Goal: Task Accomplishment & Management: Use online tool/utility

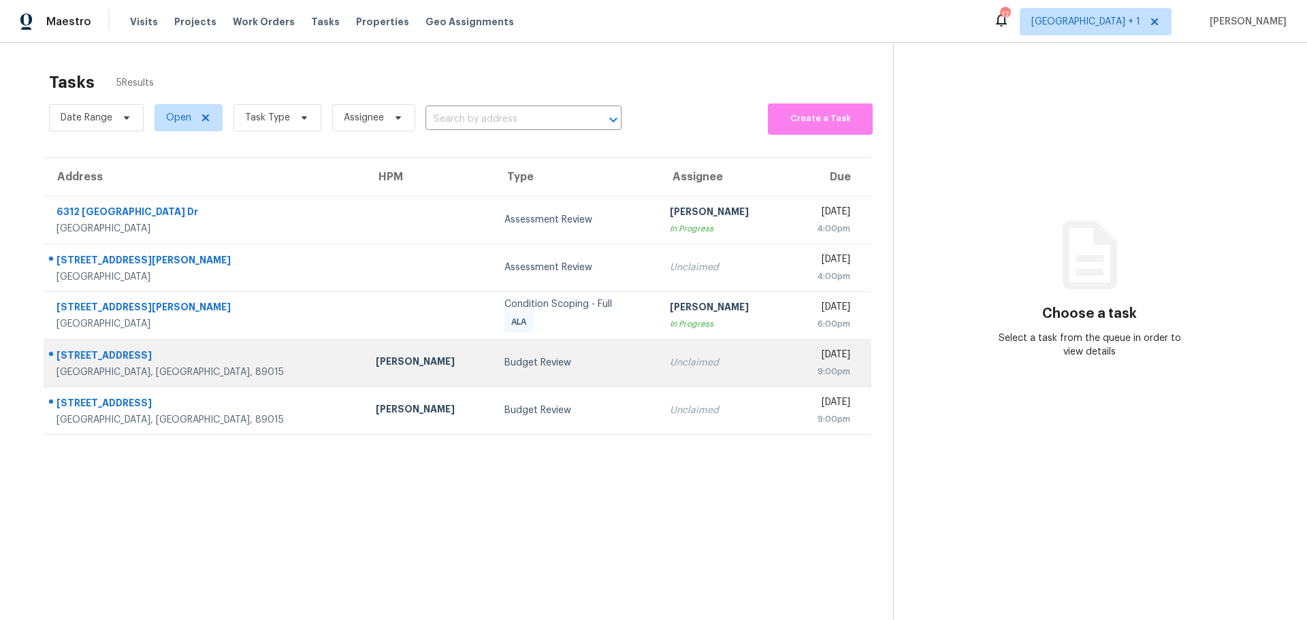
click at [210, 363] on div "415 Blackridge Rd" at bounding box center [204, 356] width 297 height 17
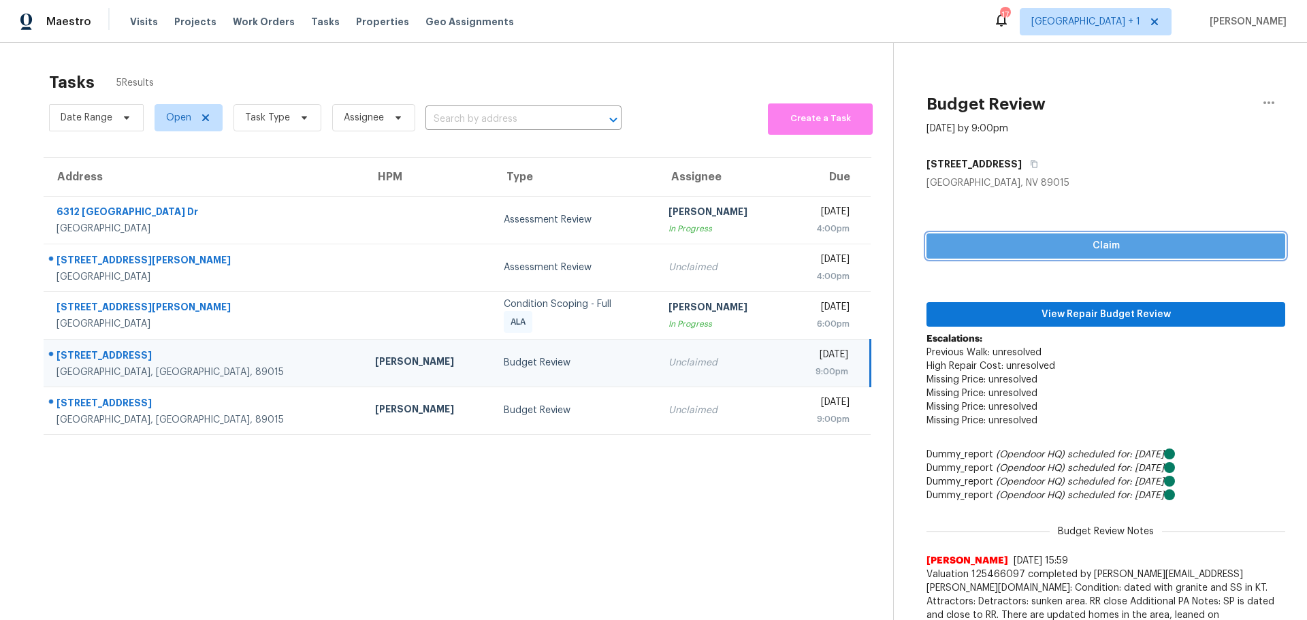
click at [1064, 234] on button "Claim" at bounding box center [1105, 245] width 359 height 25
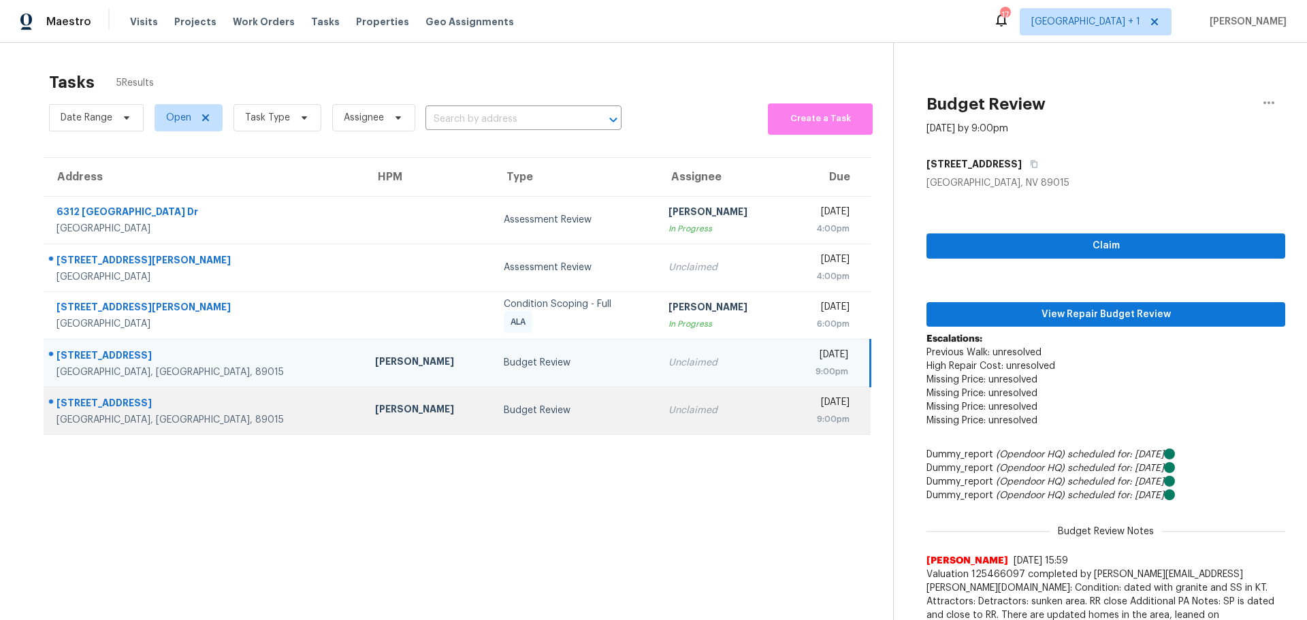
click at [668, 412] on div "Unclaimed" at bounding box center [721, 411] width 107 height 14
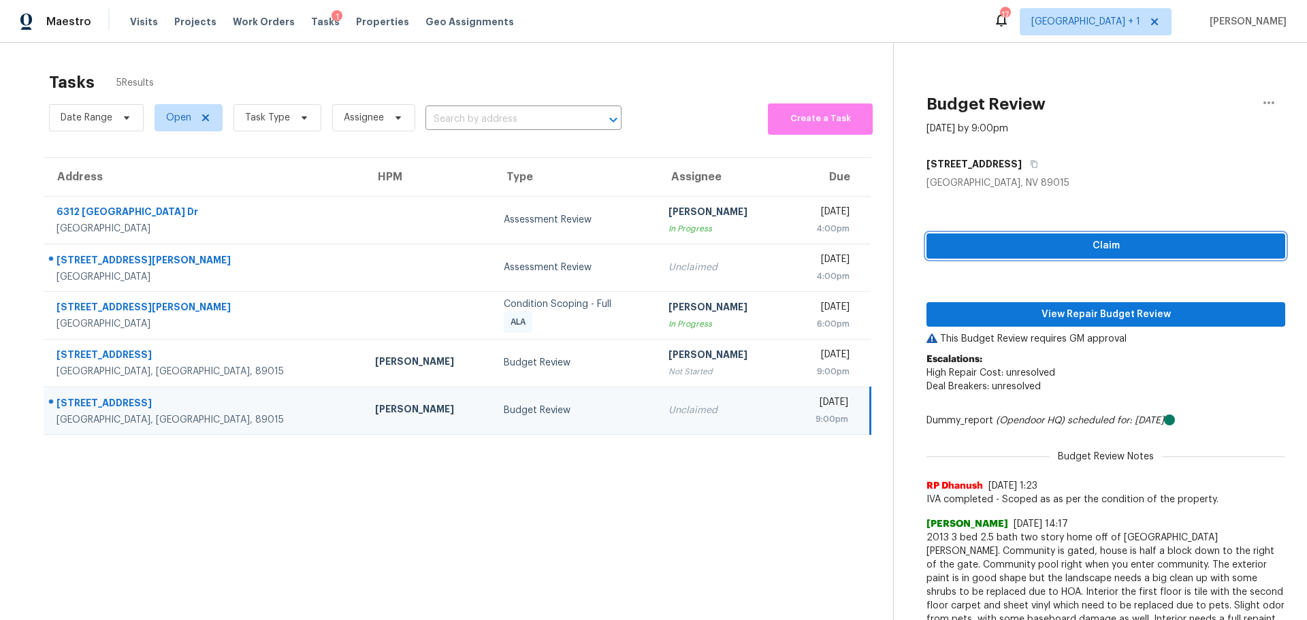
click at [926, 245] on button "Claim" at bounding box center [1105, 245] width 359 height 25
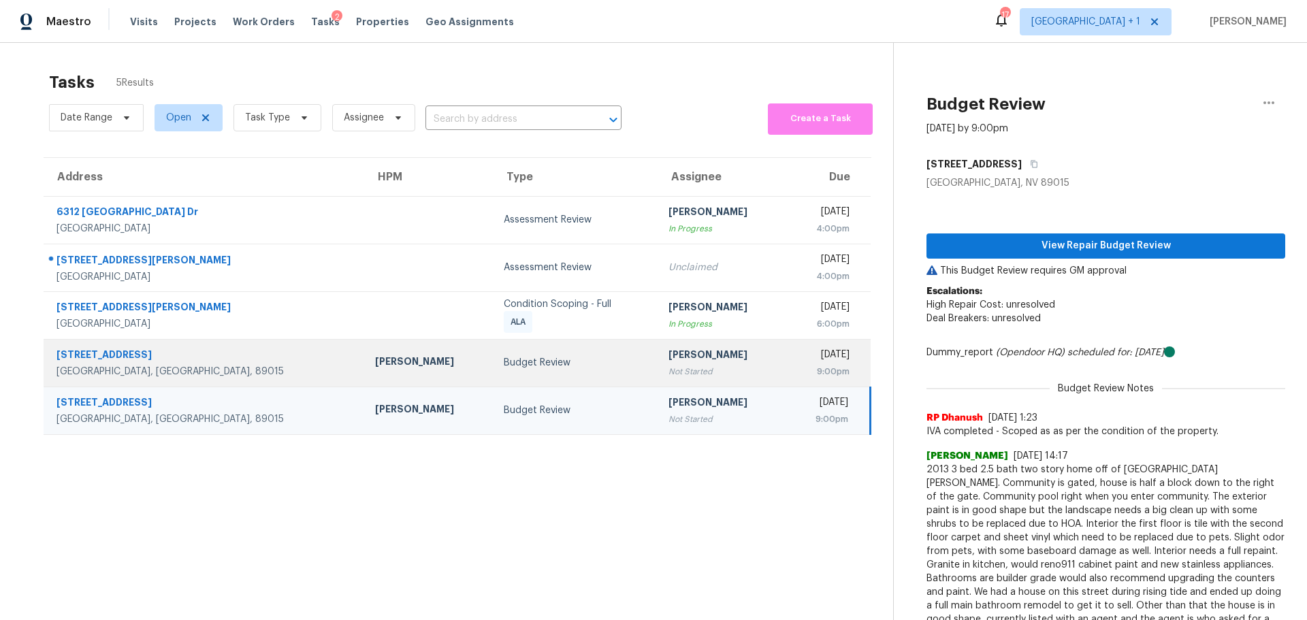
click at [375, 370] on div "Julian Murray" at bounding box center [428, 363] width 107 height 17
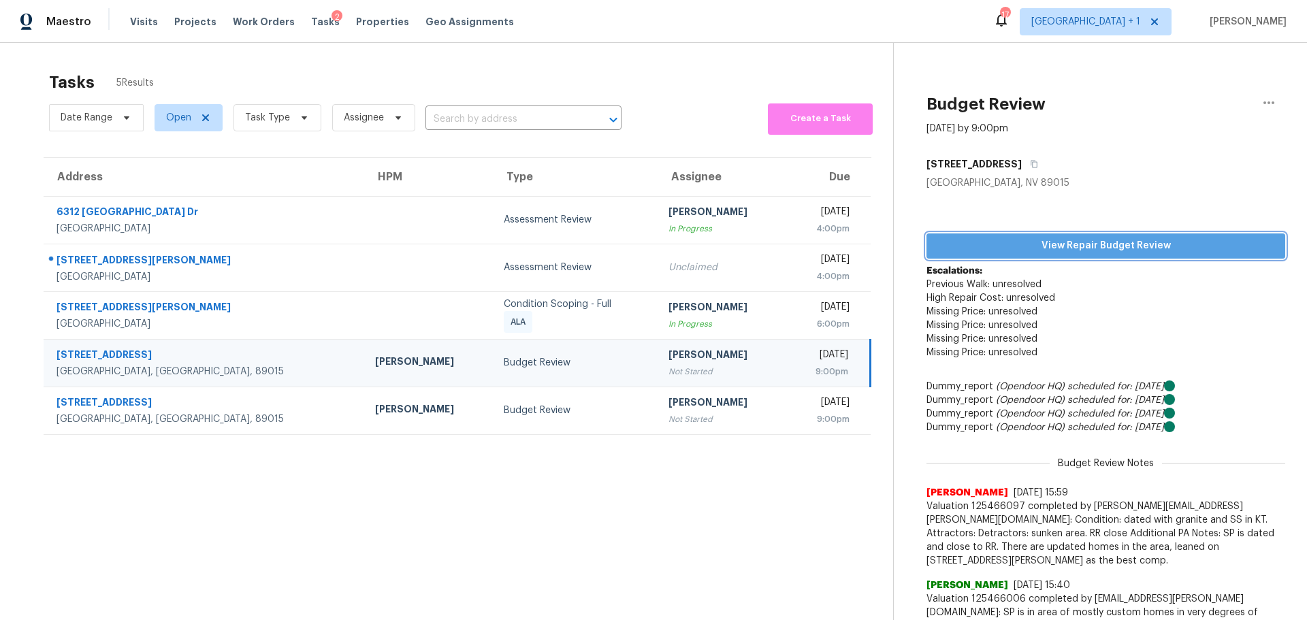
click at [1043, 249] on span "View Repair Budget Review" at bounding box center [1105, 246] width 337 height 17
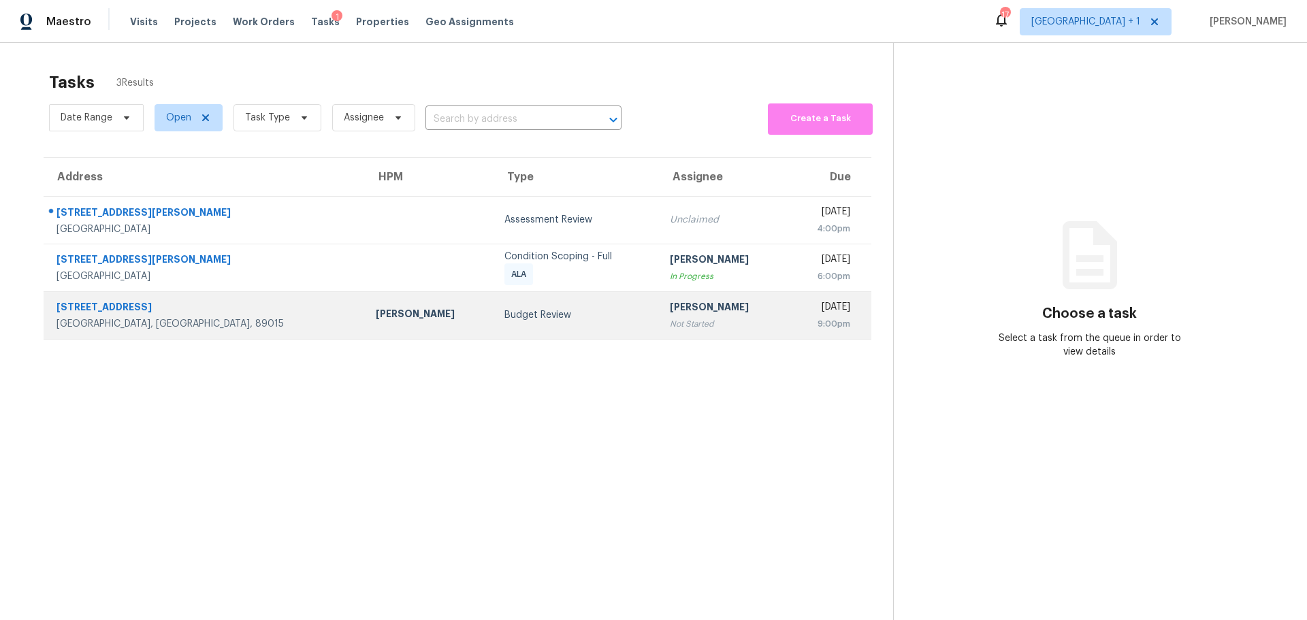
click at [195, 329] on div "Henderson, NV, 89015" at bounding box center [204, 324] width 297 height 14
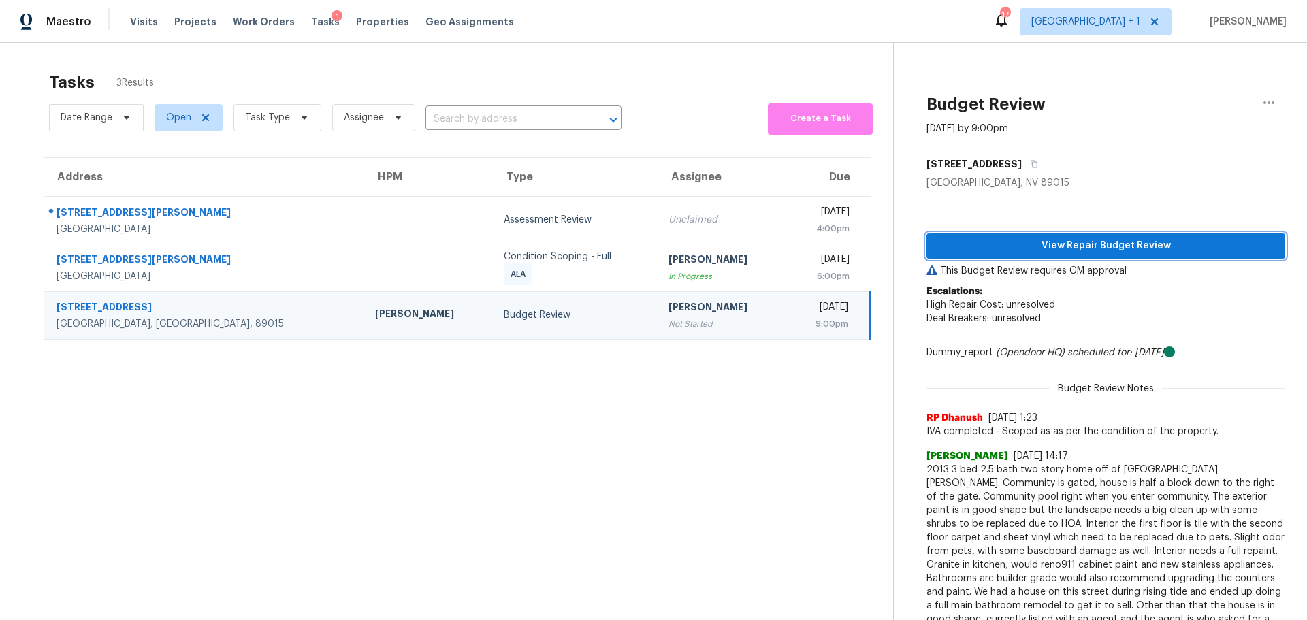
click at [1098, 234] on button "View Repair Budget Review" at bounding box center [1105, 245] width 359 height 25
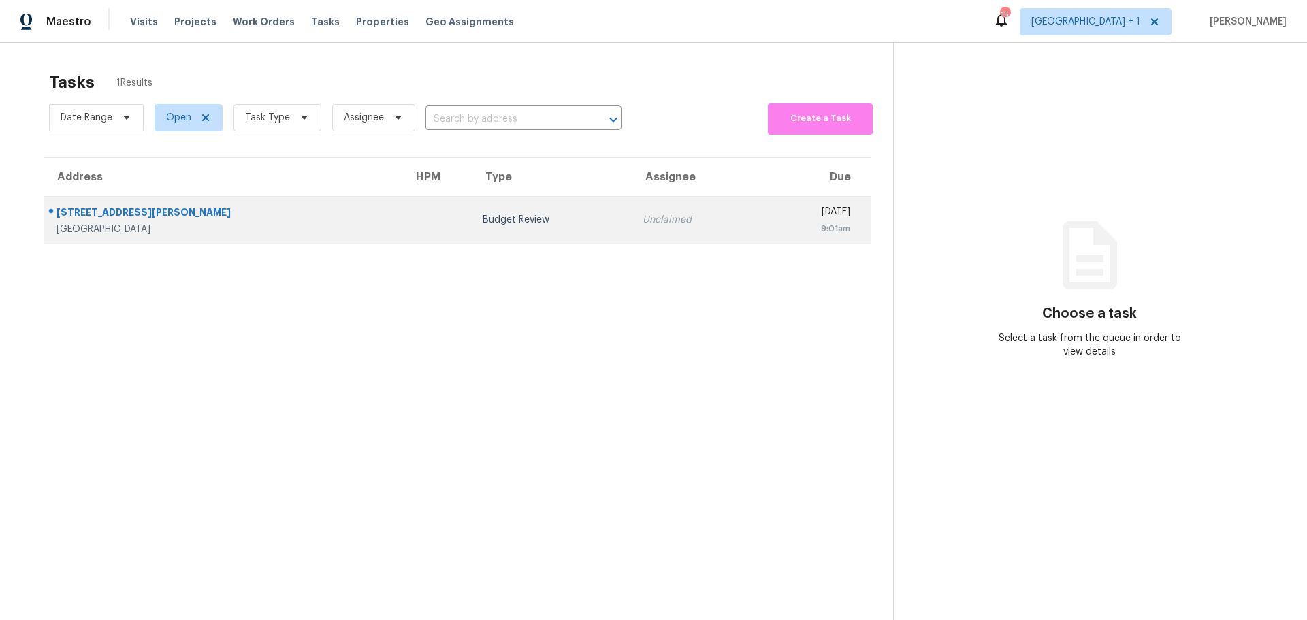
click at [236, 227] on div "[GEOGRAPHIC_DATA]" at bounding box center [223, 230] width 335 height 14
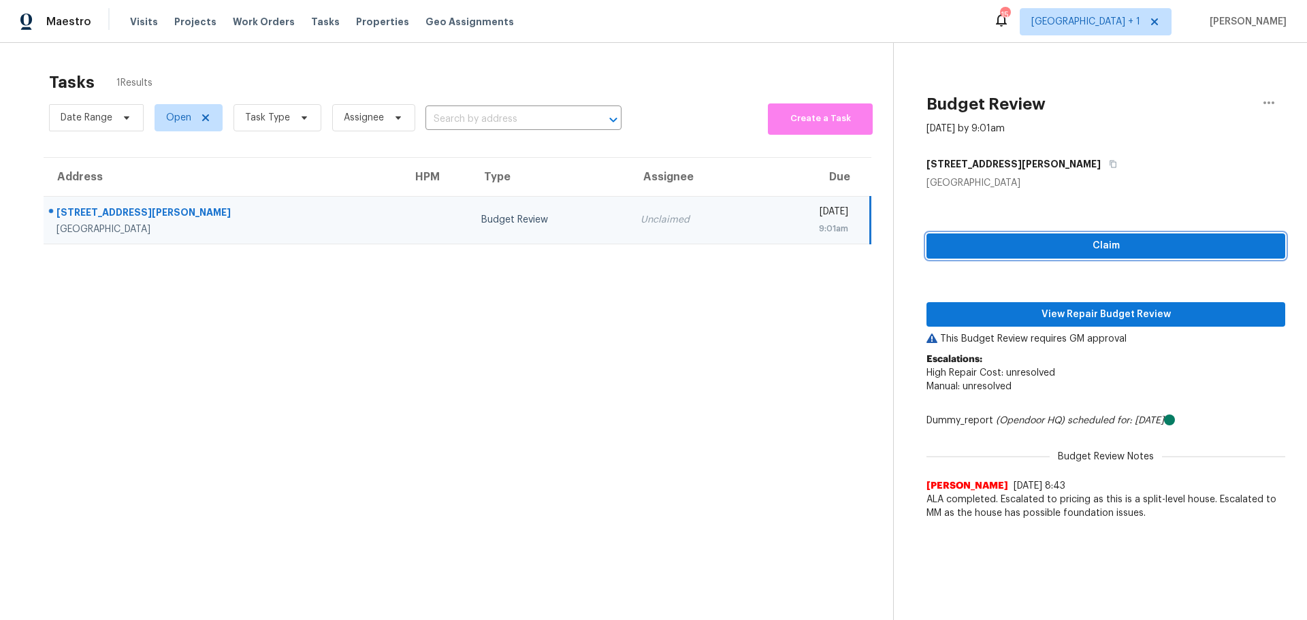
click at [1134, 242] on span "Claim" at bounding box center [1105, 246] width 337 height 17
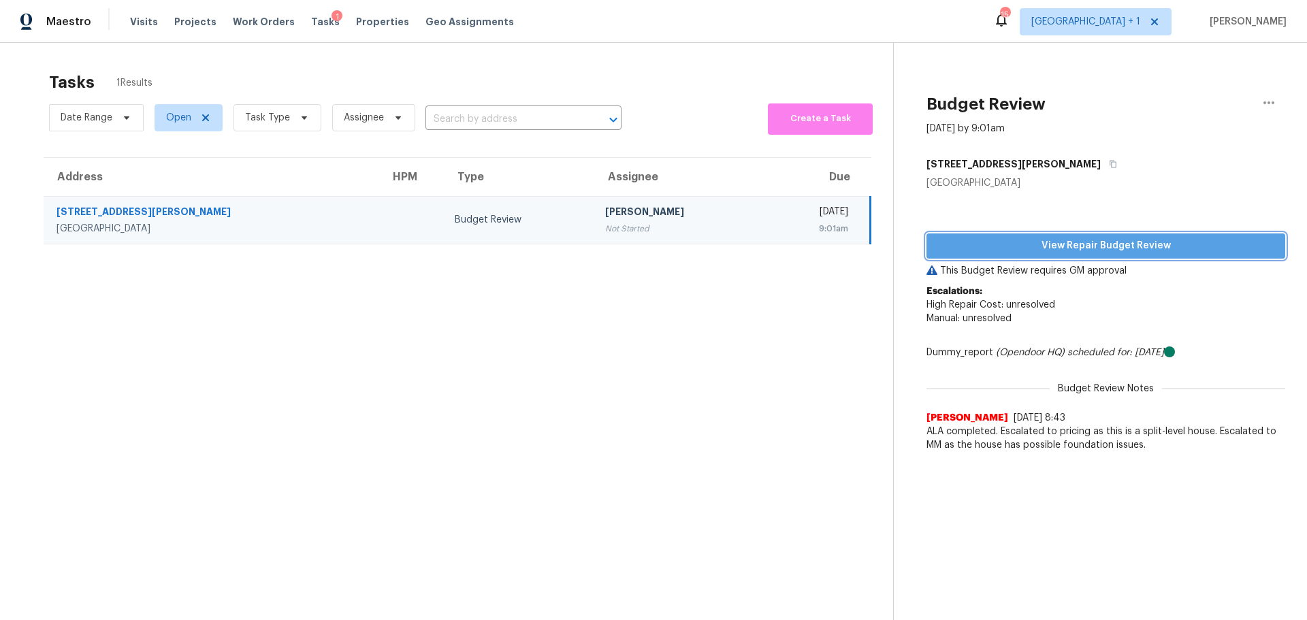
click at [1090, 244] on span "View Repair Budget Review" at bounding box center [1105, 246] width 337 height 17
